Goal: Task Accomplishment & Management: Manage account settings

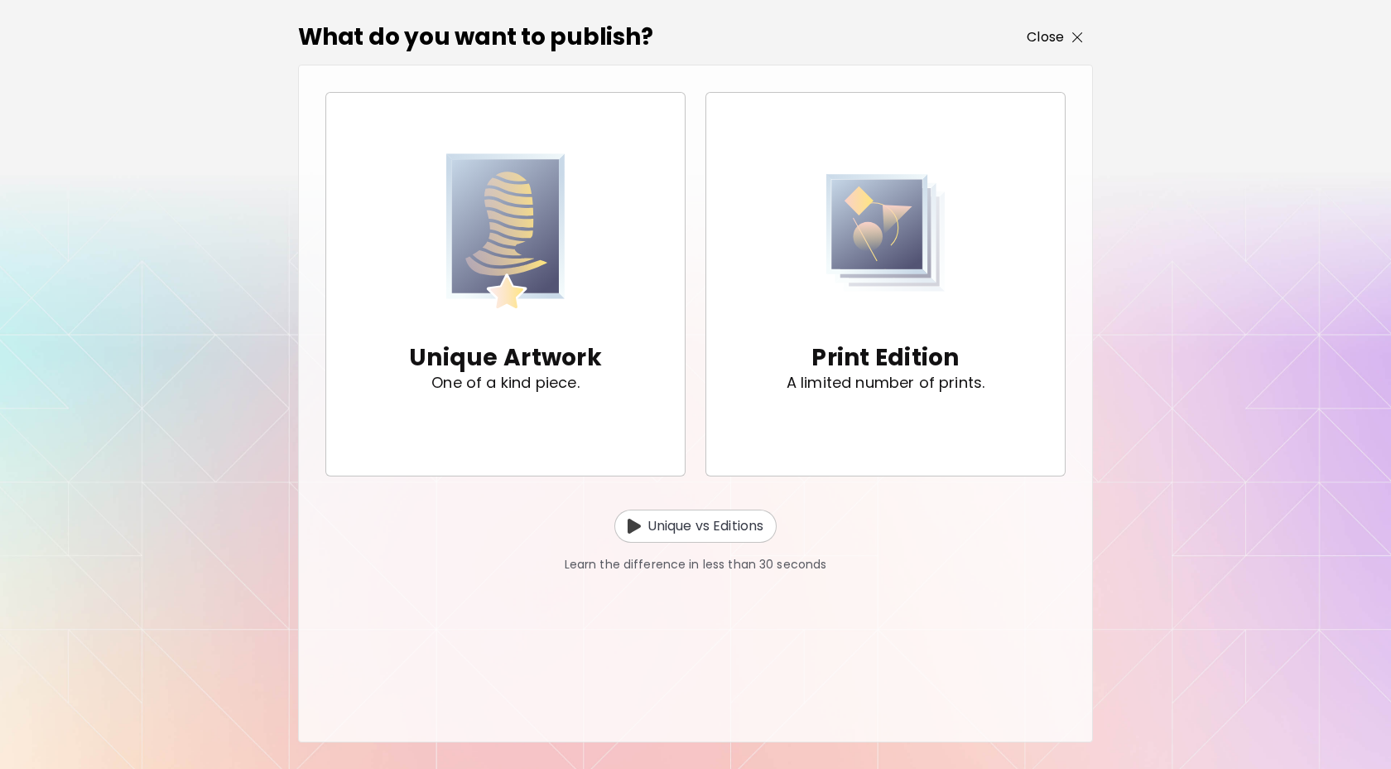
click at [1066, 34] on span "Close" at bounding box center [1055, 37] width 56 height 20
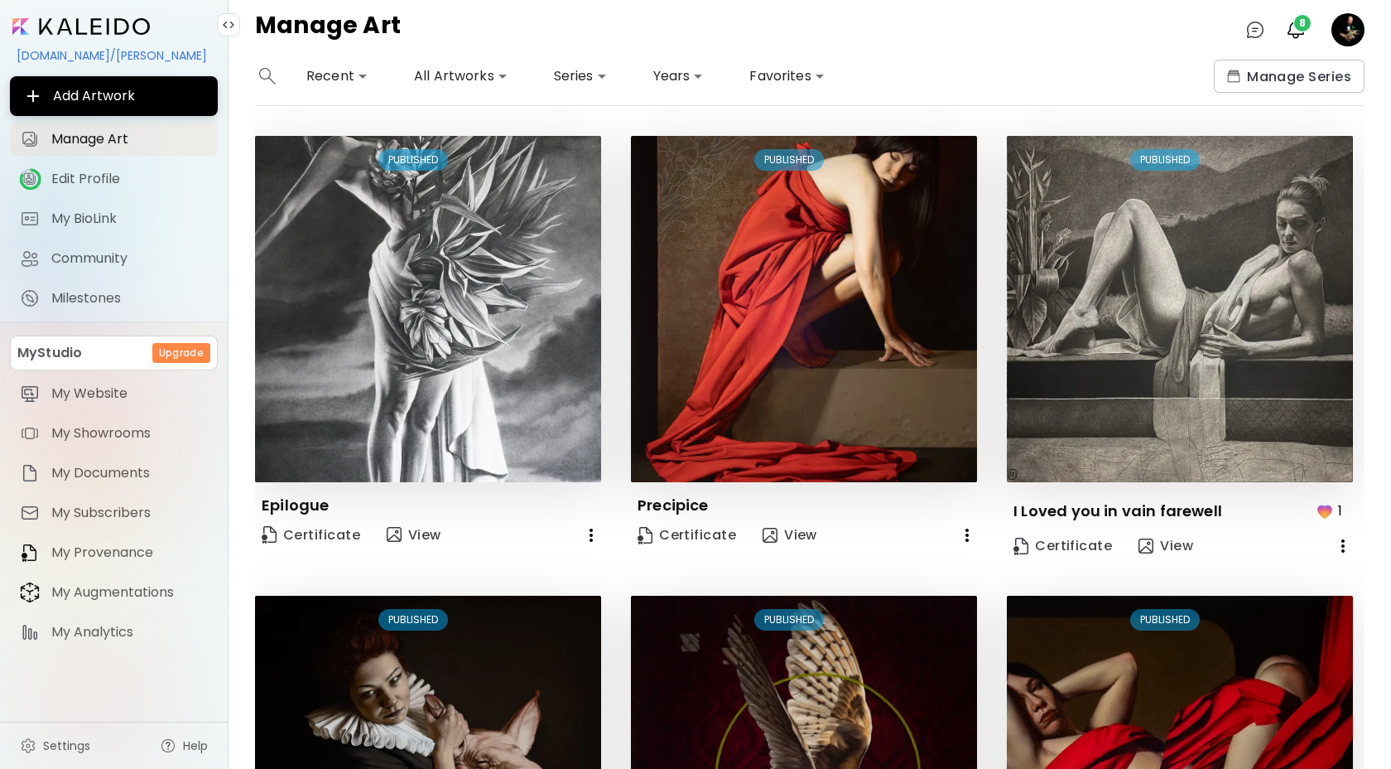
click at [1348, 36] on image at bounding box center [1348, 29] width 33 height 33
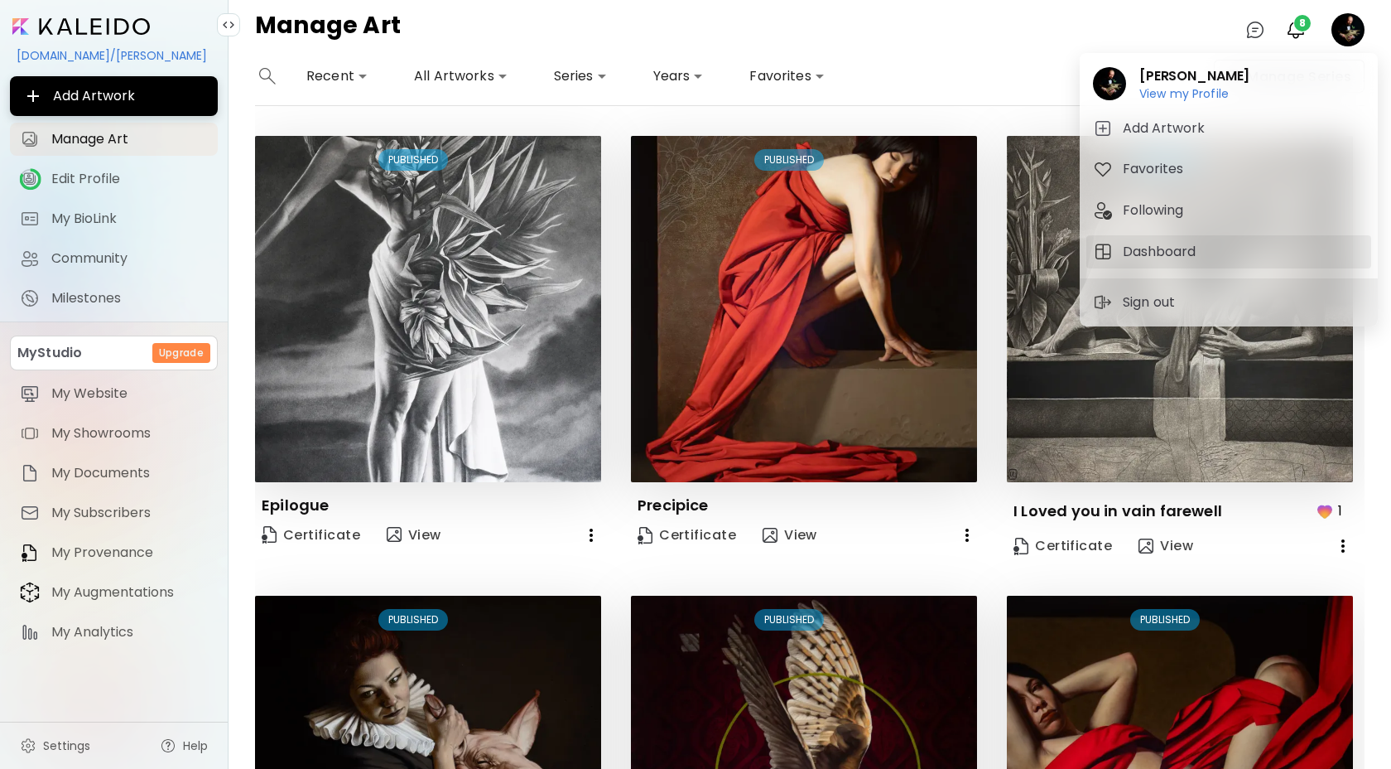
click at [1304, 254] on span "Dashboard" at bounding box center [1229, 252] width 272 height 20
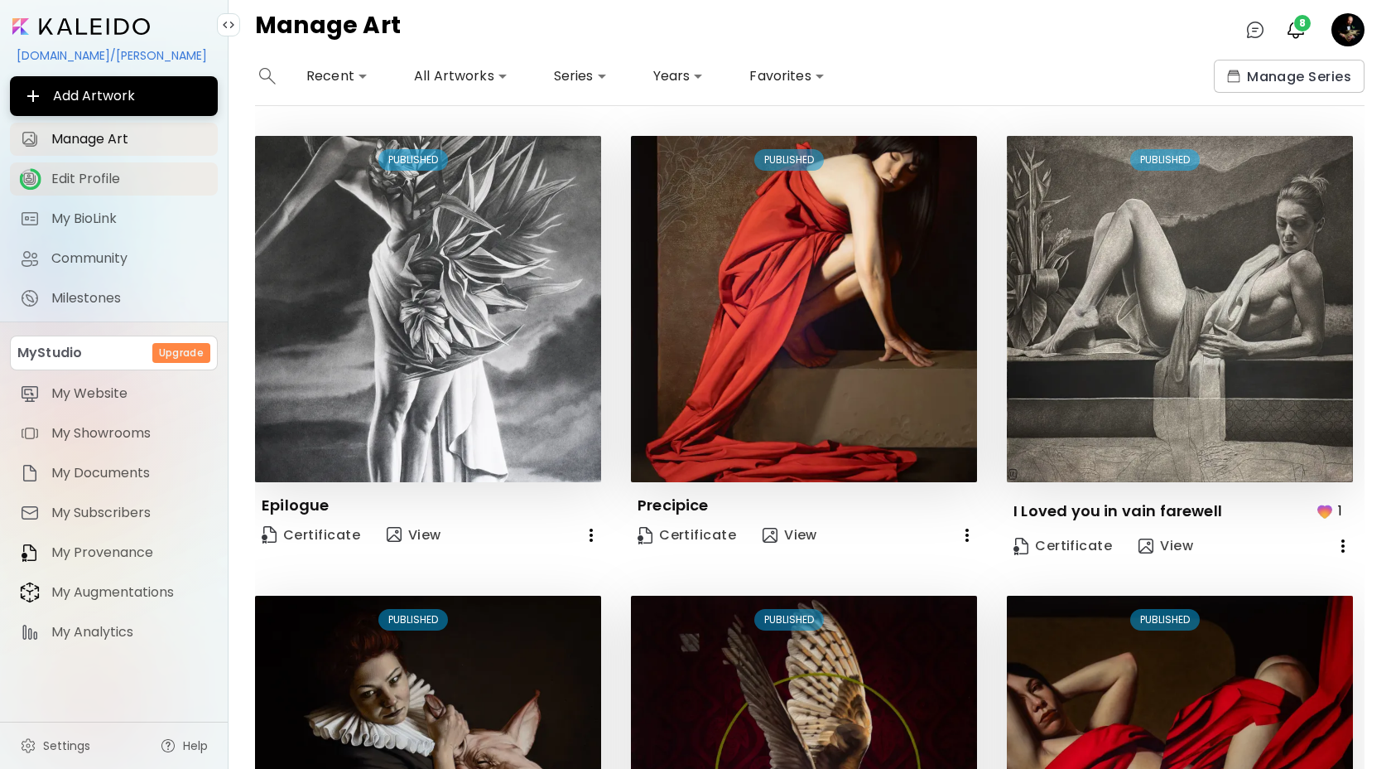
click at [136, 176] on span "Edit Profile" at bounding box center [129, 179] width 157 height 17
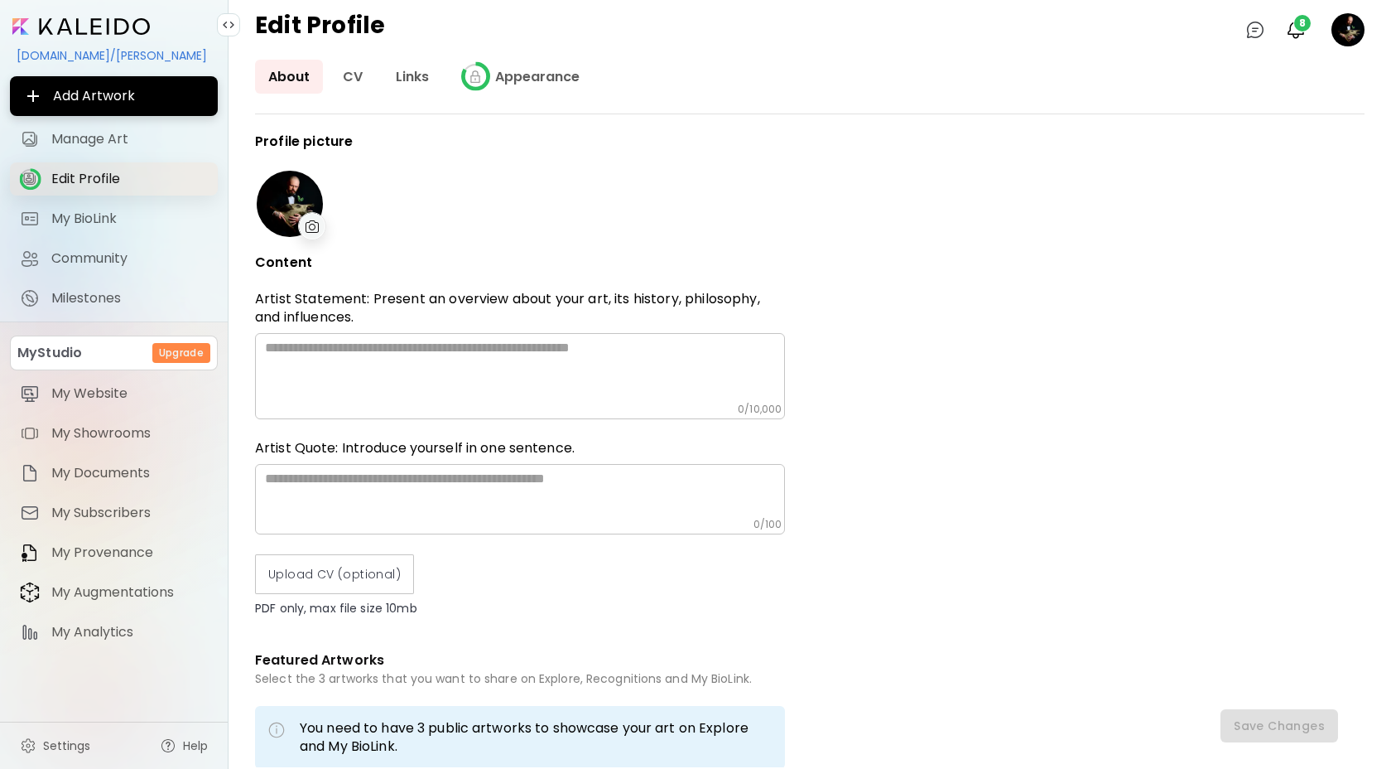
type input "**********"
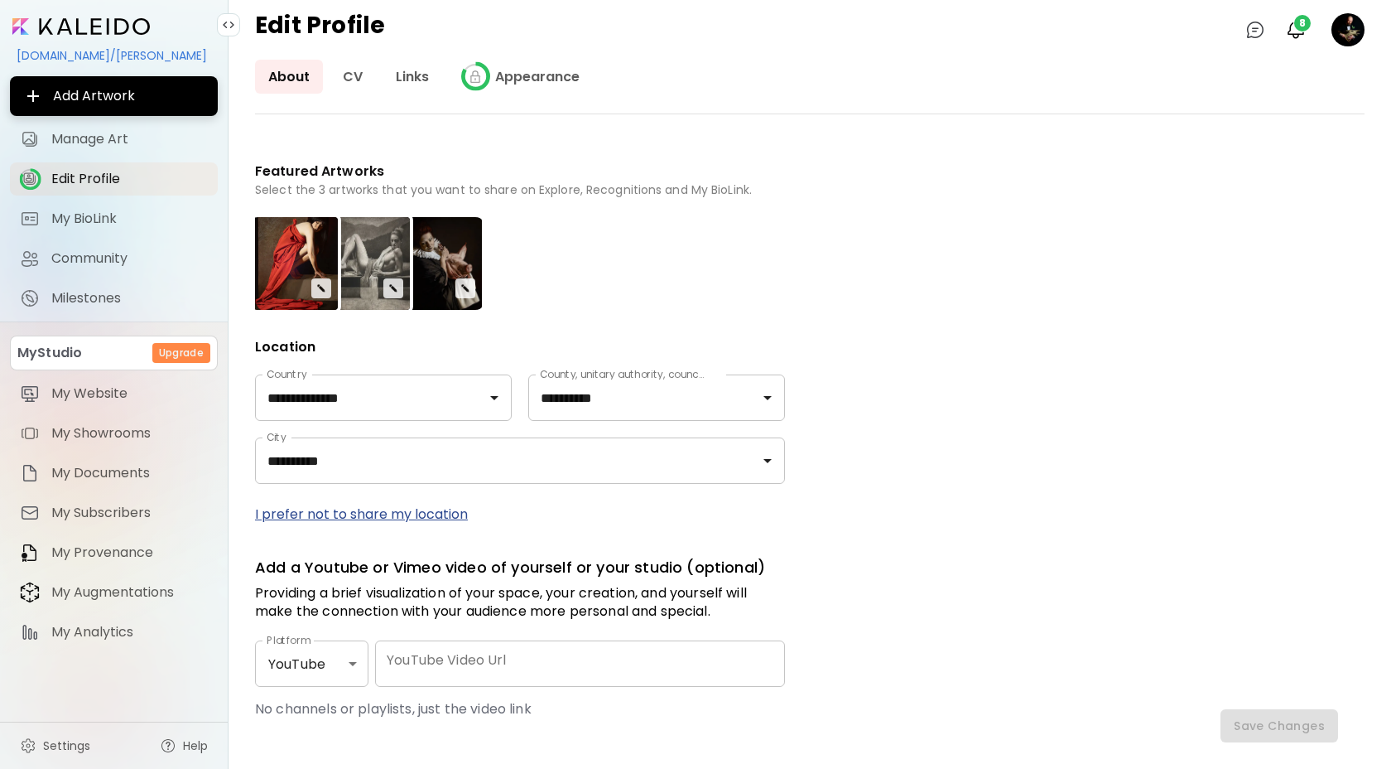
scroll to position [486, 0]
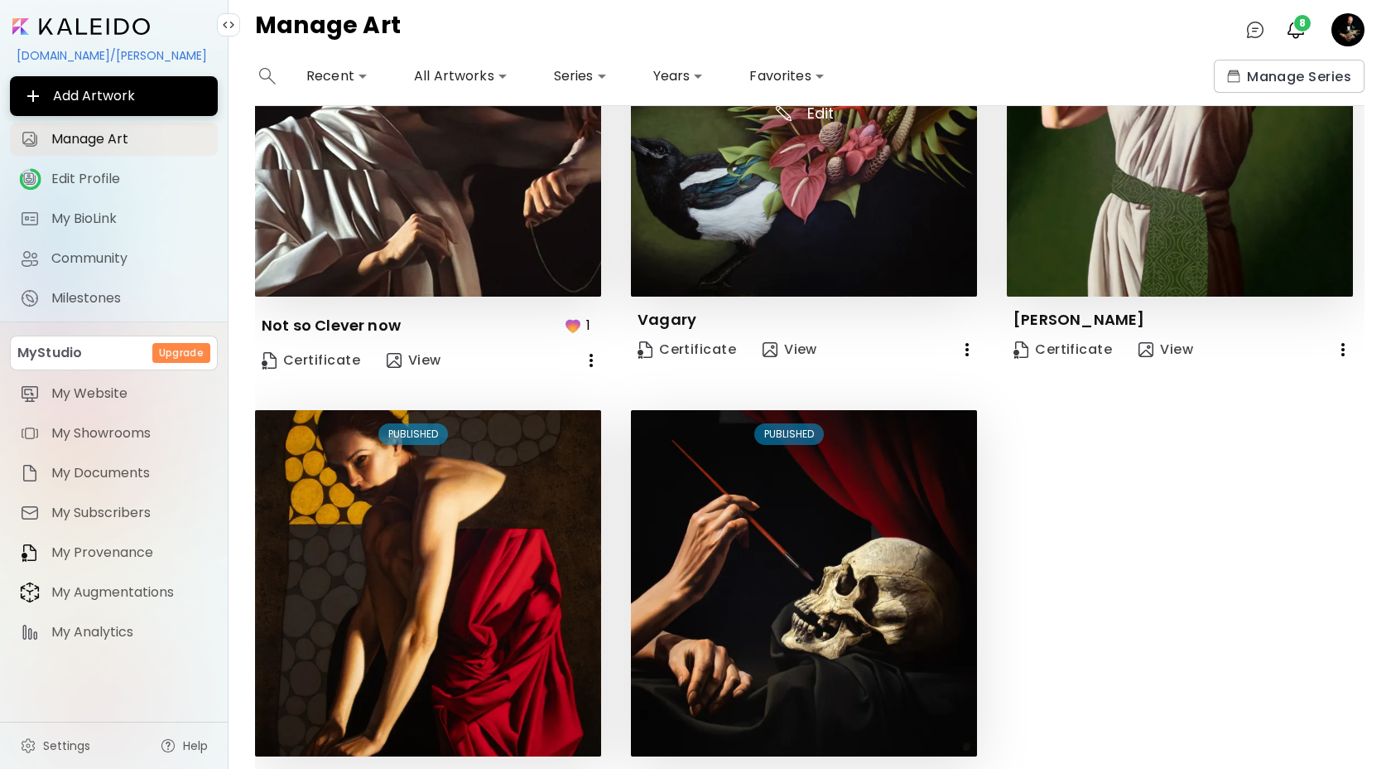
scroll to position [1173, 0]
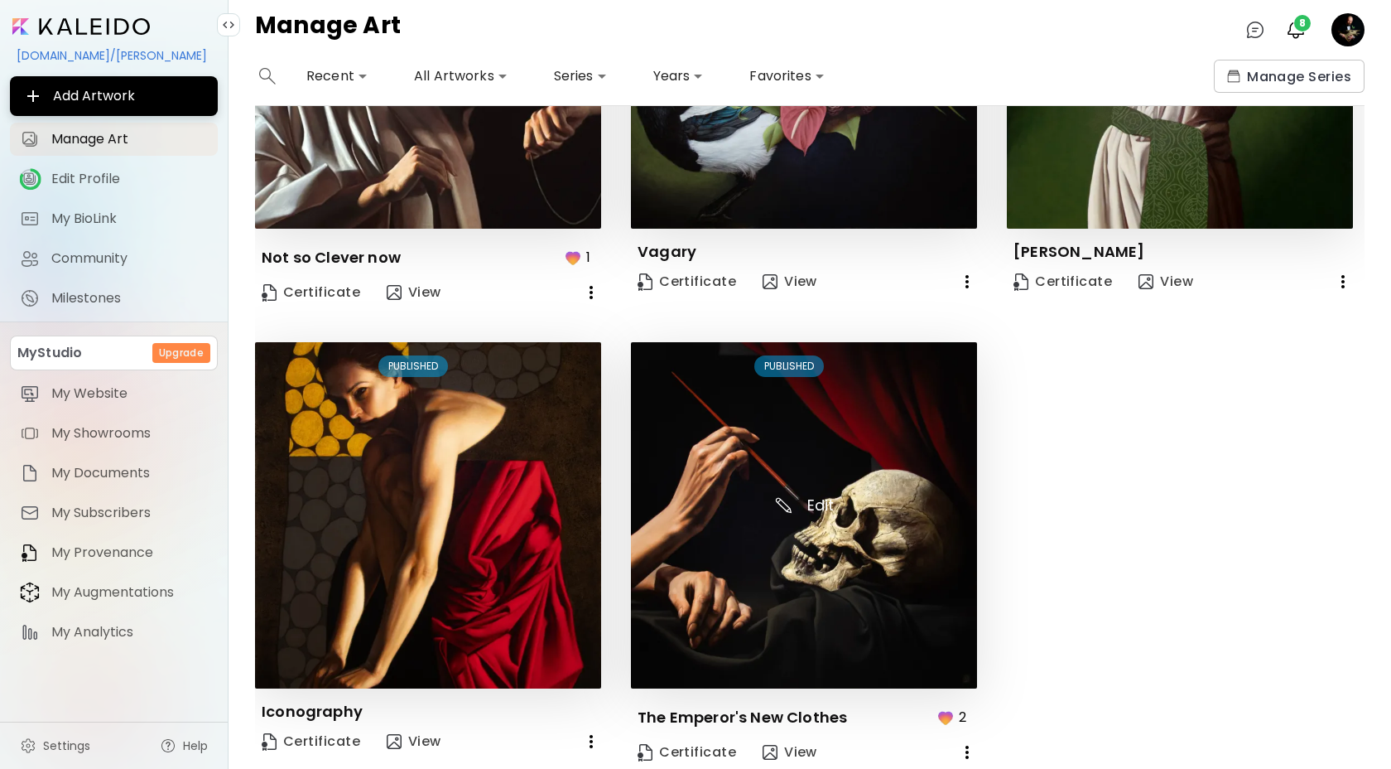
click at [870, 682] on img at bounding box center [804, 515] width 346 height 346
